Goal: Task Accomplishment & Management: Manage account settings

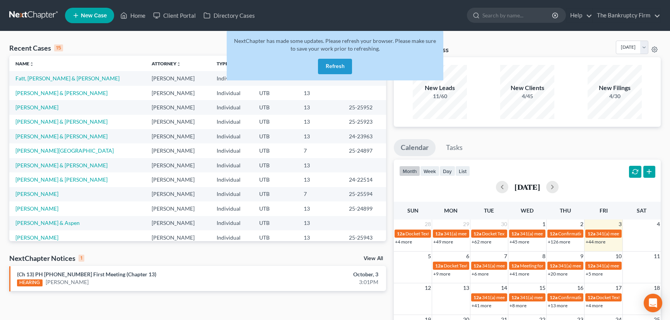
click at [337, 68] on button "Refresh" at bounding box center [335, 66] width 34 height 15
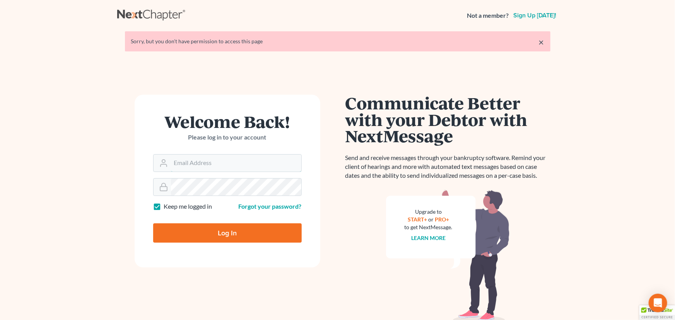
type input "[EMAIL_ADDRESS][DOMAIN_NAME]"
click at [235, 233] on input "Log In" at bounding box center [227, 233] width 149 height 19
type input "Thinking..."
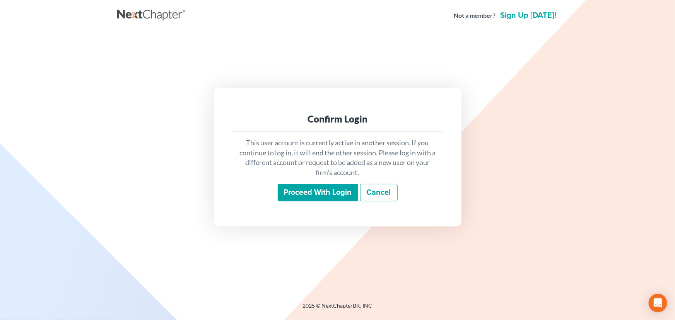
click at [313, 191] on input "Proceed with login" at bounding box center [318, 193] width 80 height 18
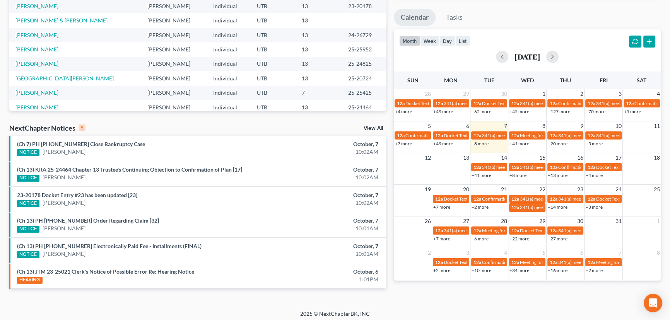
scroll to position [133, 0]
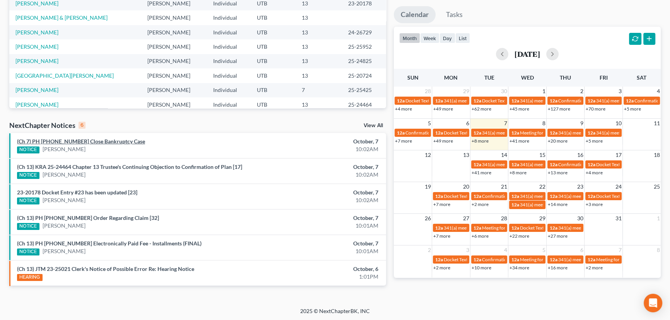
click at [92, 141] on link "(Ch 7) PH [PHONE_NUMBER] Close Bankruptcy Case" at bounding box center [81, 141] width 128 height 7
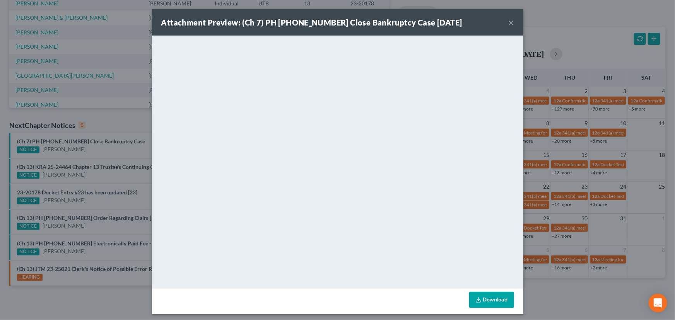
click at [91, 149] on div "Attachment Preview: (Ch 7) PH [PHONE_NUMBER] Close Bankruptcy Case [DATE] × <ob…" at bounding box center [337, 160] width 675 height 320
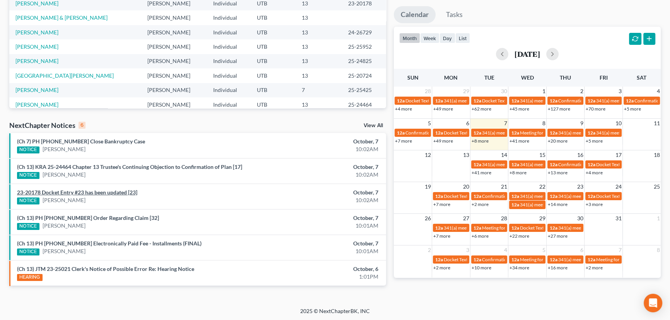
click at [104, 192] on link "23-20178 Docket Entry #23 has been updated [23]" at bounding box center [77, 192] width 120 height 7
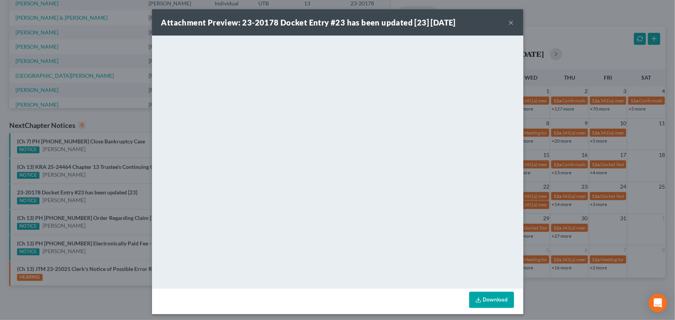
drag, startPoint x: 103, startPoint y: 203, endPoint x: 104, endPoint y: 212, distance: 9.7
click at [103, 203] on div "Attachment Preview: 23-20178 Docket Entry #23 has been updated [23] [DATE] × Do…" at bounding box center [337, 160] width 675 height 320
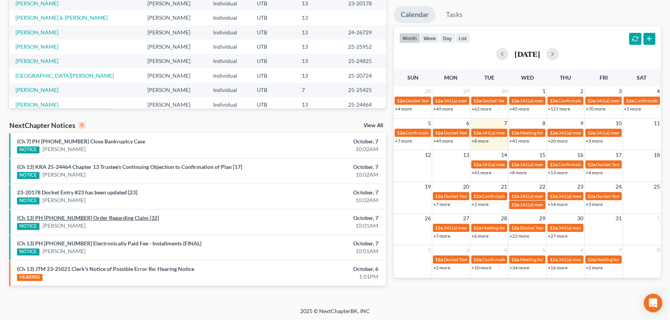
click at [100, 218] on link "(Ch 13) PH [PHONE_NUMBER] Order Regarding Claim [32]" at bounding box center [88, 218] width 142 height 7
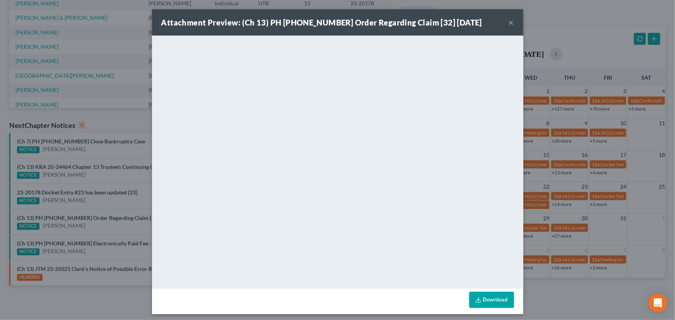
click at [101, 222] on div "Attachment Preview: (Ch 13) PH [PHONE_NUMBER] Order Regarding Claim [32] [DATE]…" at bounding box center [337, 160] width 675 height 320
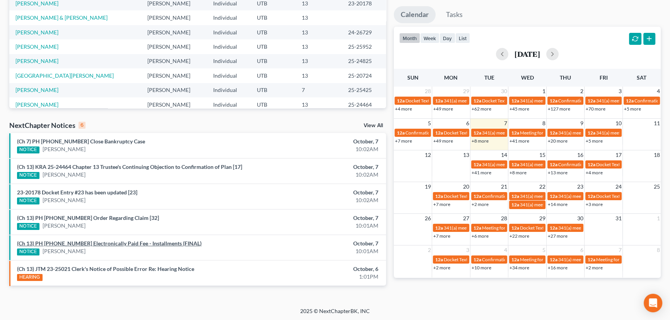
click at [107, 244] on link "(Ch 13) PH [PHONE_NUMBER] Electronically Paid Fee - Installments (FINAL)" at bounding box center [109, 243] width 185 height 7
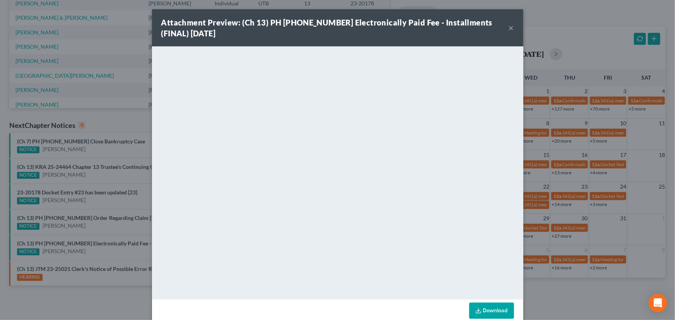
click at [99, 225] on div "Attachment Preview: (Ch 13) PH [PHONE_NUMBER] Electronically Paid Fee - Install…" at bounding box center [337, 160] width 675 height 320
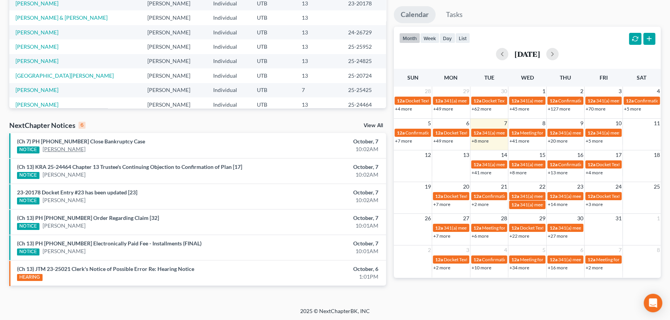
click at [62, 150] on link "[PERSON_NAME]" at bounding box center [64, 149] width 43 height 8
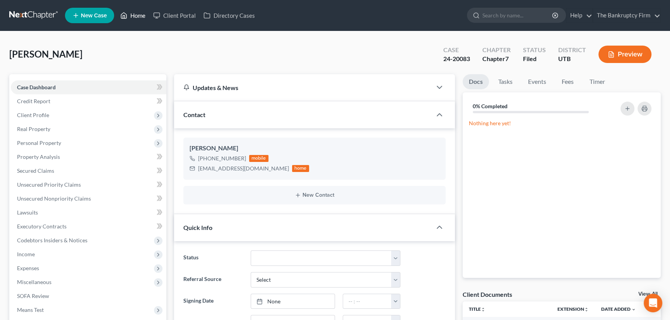
click at [140, 15] on link "Home" at bounding box center [132, 16] width 33 height 14
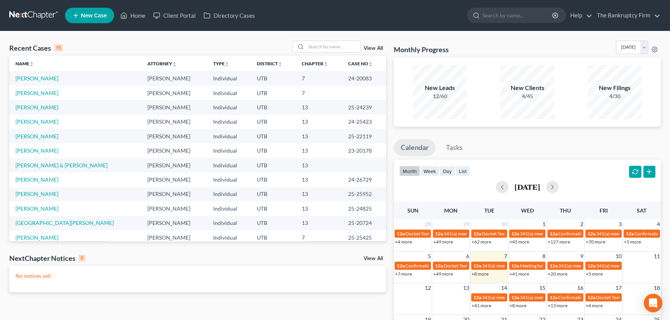
click at [373, 47] on link "View All" at bounding box center [373, 48] width 19 height 5
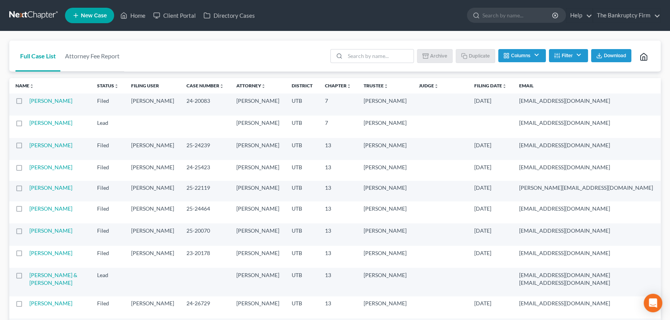
click at [26, 103] on label at bounding box center [26, 103] width 0 height 0
click at [29, 102] on input "checkbox" at bounding box center [31, 99] width 5 height 5
click at [436, 54] on button "Archive" at bounding box center [436, 55] width 35 height 13
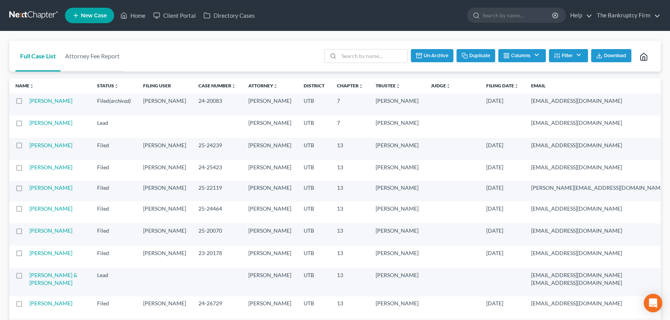
checkbox input "false"
